Goal: Task Accomplishment & Management: Use online tool/utility

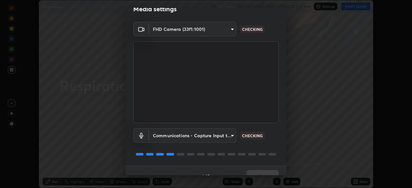
scroll to position [23, 0]
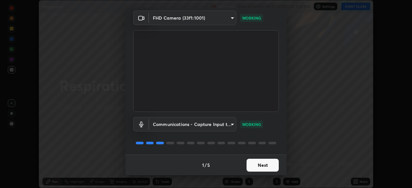
click at [259, 164] on button "Next" at bounding box center [262, 165] width 32 height 13
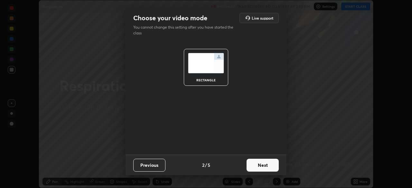
scroll to position [0, 0]
click at [264, 166] on button "Next" at bounding box center [262, 165] width 32 height 13
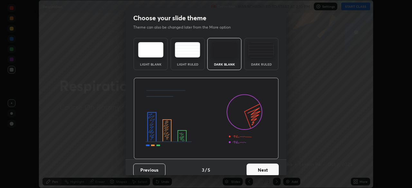
click at [270, 168] on button "Next" at bounding box center [262, 170] width 32 height 13
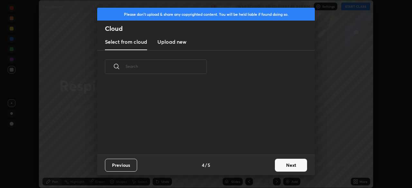
click at [276, 168] on button "Next" at bounding box center [291, 165] width 32 height 13
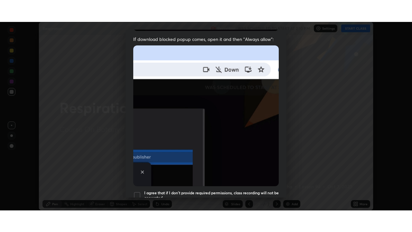
scroll to position [154, 0]
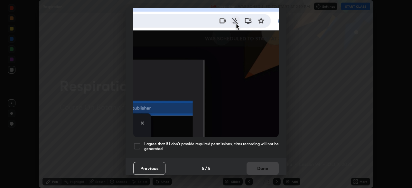
click at [139, 142] on div at bounding box center [137, 146] width 8 height 8
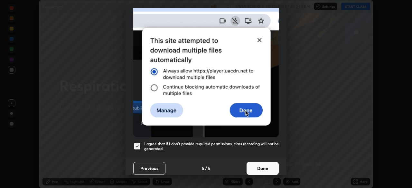
click at [253, 165] on button "Done" at bounding box center [262, 168] width 32 height 13
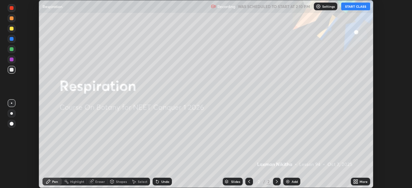
click at [347, 9] on button "START CLASS" at bounding box center [355, 7] width 29 height 8
click at [365, 181] on div "More" at bounding box center [363, 181] width 8 height 3
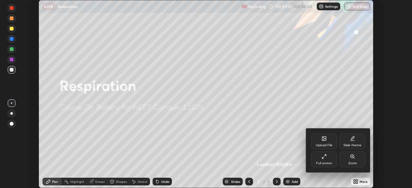
click at [333, 159] on div "Full screen" at bounding box center [324, 159] width 26 height 15
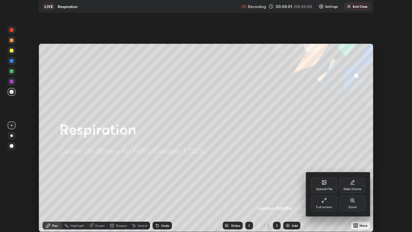
scroll to position [232, 412]
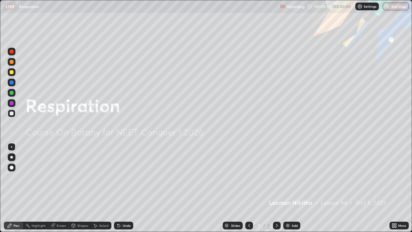
click at [295, 188] on div "Add" at bounding box center [294, 224] width 6 height 3
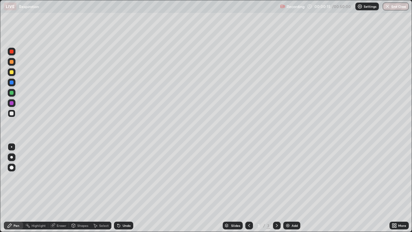
click at [12, 73] on div at bounding box center [12, 72] width 4 height 4
click at [12, 103] on div at bounding box center [12, 103] width 4 height 4
click at [124, 188] on div "Undo" at bounding box center [127, 224] width 8 height 3
click at [12, 93] on div at bounding box center [12, 93] width 4 height 4
click at [12, 74] on div at bounding box center [12, 72] width 4 height 4
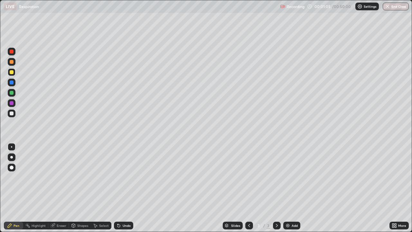
click at [12, 103] on div at bounding box center [12, 103] width 4 height 4
click at [12, 93] on div at bounding box center [12, 93] width 4 height 4
click at [11, 104] on div at bounding box center [12, 103] width 4 height 4
click at [11, 74] on div at bounding box center [12, 72] width 8 height 8
click at [12, 104] on div at bounding box center [12, 103] width 4 height 4
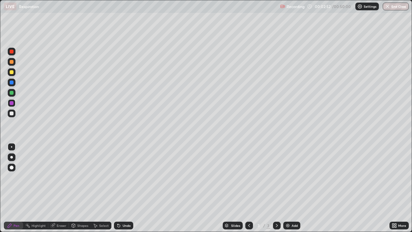
click at [11, 93] on div at bounding box center [12, 93] width 4 height 4
click at [13, 63] on div at bounding box center [12, 62] width 4 height 4
click at [12, 82] on div at bounding box center [12, 82] width 4 height 4
click at [12, 114] on div at bounding box center [12, 113] width 4 height 4
click at [12, 74] on div at bounding box center [12, 72] width 8 height 8
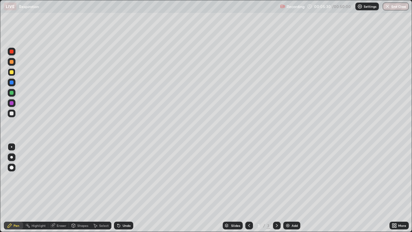
click at [12, 104] on div at bounding box center [12, 103] width 4 height 4
click at [13, 75] on div at bounding box center [12, 72] width 8 height 8
click at [130, 188] on div "Undo" at bounding box center [123, 225] width 19 height 8
click at [65, 188] on div "Eraser" at bounding box center [62, 224] width 10 height 3
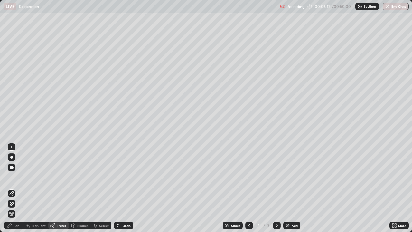
click at [18, 188] on div "Pen" at bounding box center [17, 224] width 6 height 3
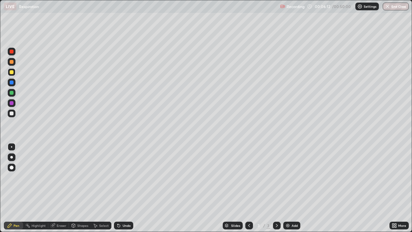
click at [12, 106] on div at bounding box center [12, 103] width 8 height 8
click at [12, 114] on div at bounding box center [12, 113] width 4 height 4
click at [11, 95] on div at bounding box center [12, 93] width 8 height 8
click at [12, 84] on div at bounding box center [12, 82] width 4 height 4
click at [11, 95] on div at bounding box center [12, 93] width 8 height 8
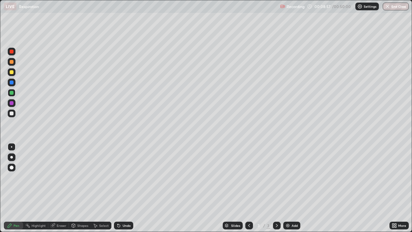
click at [12, 72] on div at bounding box center [12, 72] width 4 height 4
click at [65, 188] on div "Eraser" at bounding box center [58, 225] width 21 height 8
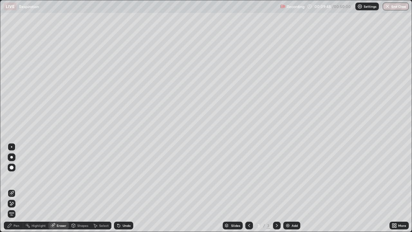
click at [16, 188] on div "Pen" at bounding box center [17, 224] width 6 height 3
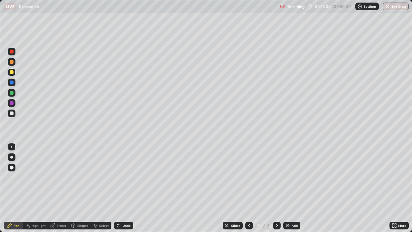
click at [13, 53] on div at bounding box center [12, 52] width 4 height 4
click at [12, 105] on div at bounding box center [12, 103] width 4 height 4
click at [129, 188] on div "Undo" at bounding box center [127, 224] width 8 height 3
click at [131, 188] on div "Undo" at bounding box center [123, 225] width 19 height 8
click at [11, 104] on div at bounding box center [12, 103] width 4 height 4
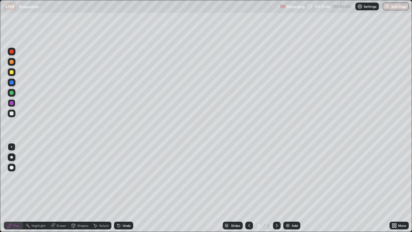
click at [13, 75] on div at bounding box center [12, 72] width 8 height 8
click at [12, 103] on div at bounding box center [12, 103] width 4 height 4
click at [11, 52] on div at bounding box center [12, 52] width 4 height 4
click at [10, 81] on div at bounding box center [12, 82] width 4 height 4
click at [132, 188] on div "Undo" at bounding box center [123, 225] width 19 height 8
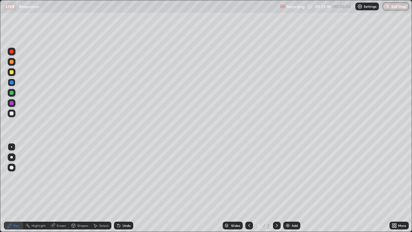
click at [13, 105] on div at bounding box center [12, 103] width 8 height 8
click at [13, 95] on div at bounding box center [12, 93] width 8 height 8
click at [12, 103] on div at bounding box center [12, 103] width 4 height 4
click at [10, 93] on div at bounding box center [12, 93] width 4 height 4
click at [388, 9] on button "End Class" at bounding box center [395, 7] width 26 height 8
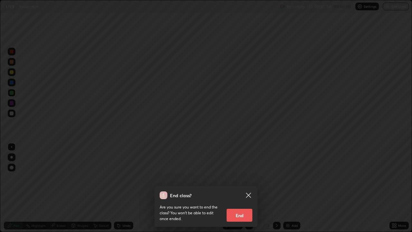
click at [245, 188] on button "End" at bounding box center [239, 214] width 26 height 13
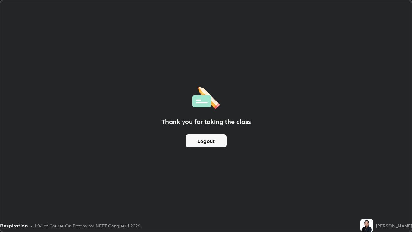
click at [213, 141] on button "Logout" at bounding box center [206, 140] width 41 height 13
click at [212, 139] on button "Logout" at bounding box center [206, 140] width 41 height 13
click at [211, 141] on button "Logout" at bounding box center [206, 140] width 41 height 13
